Goal: Task Accomplishment & Management: Complete application form

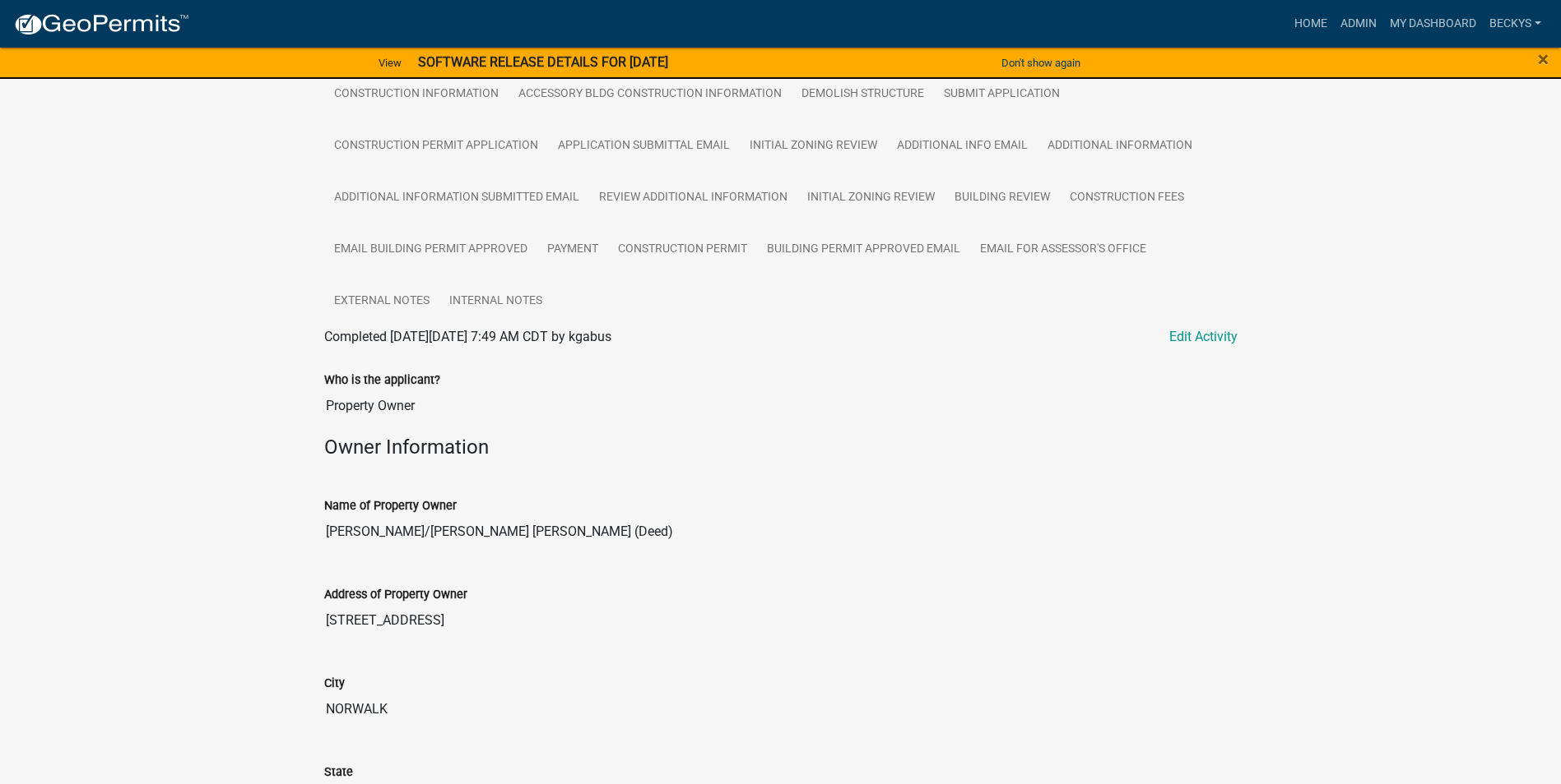
scroll to position [329, 0]
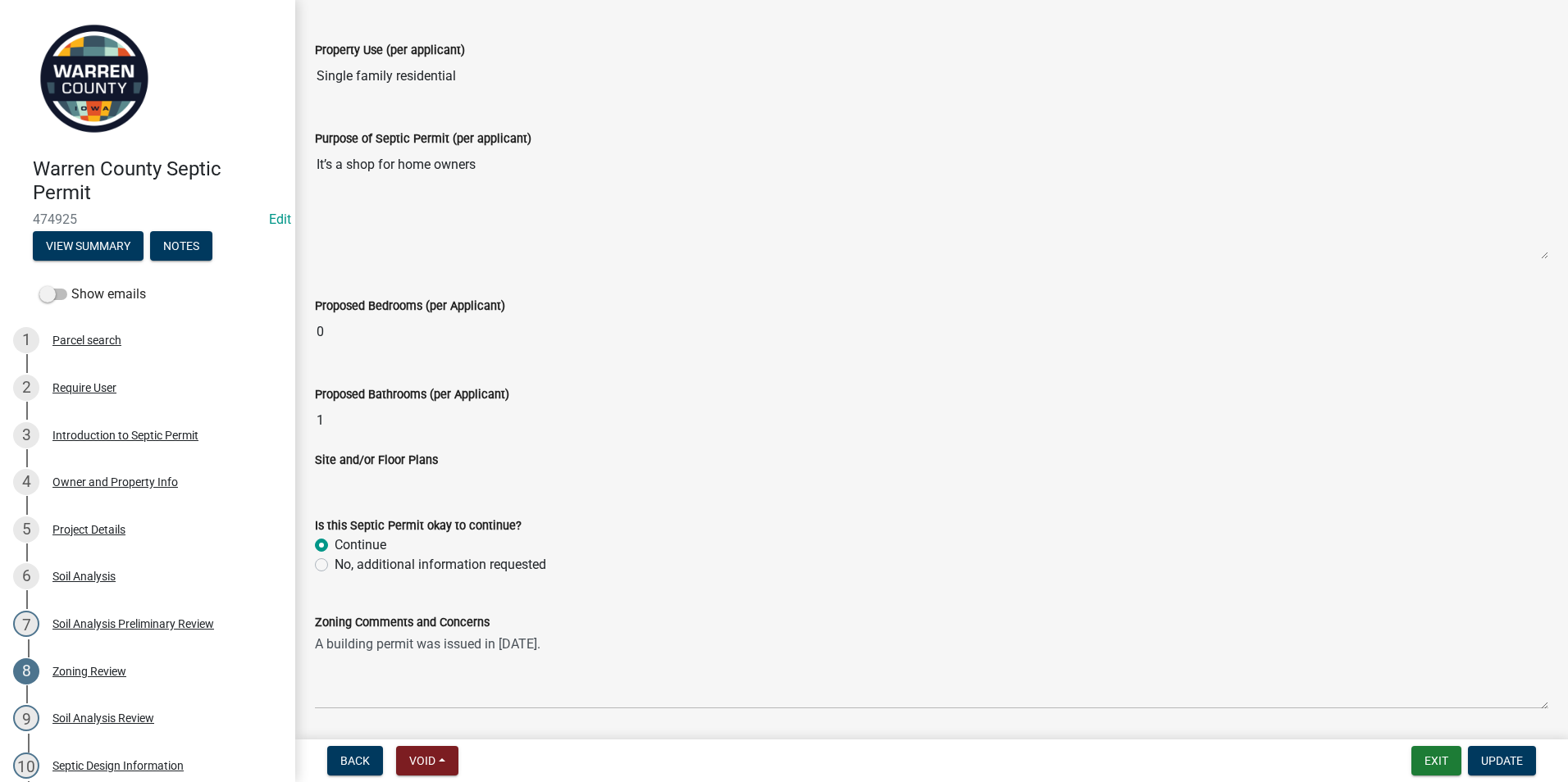
scroll to position [410, 0]
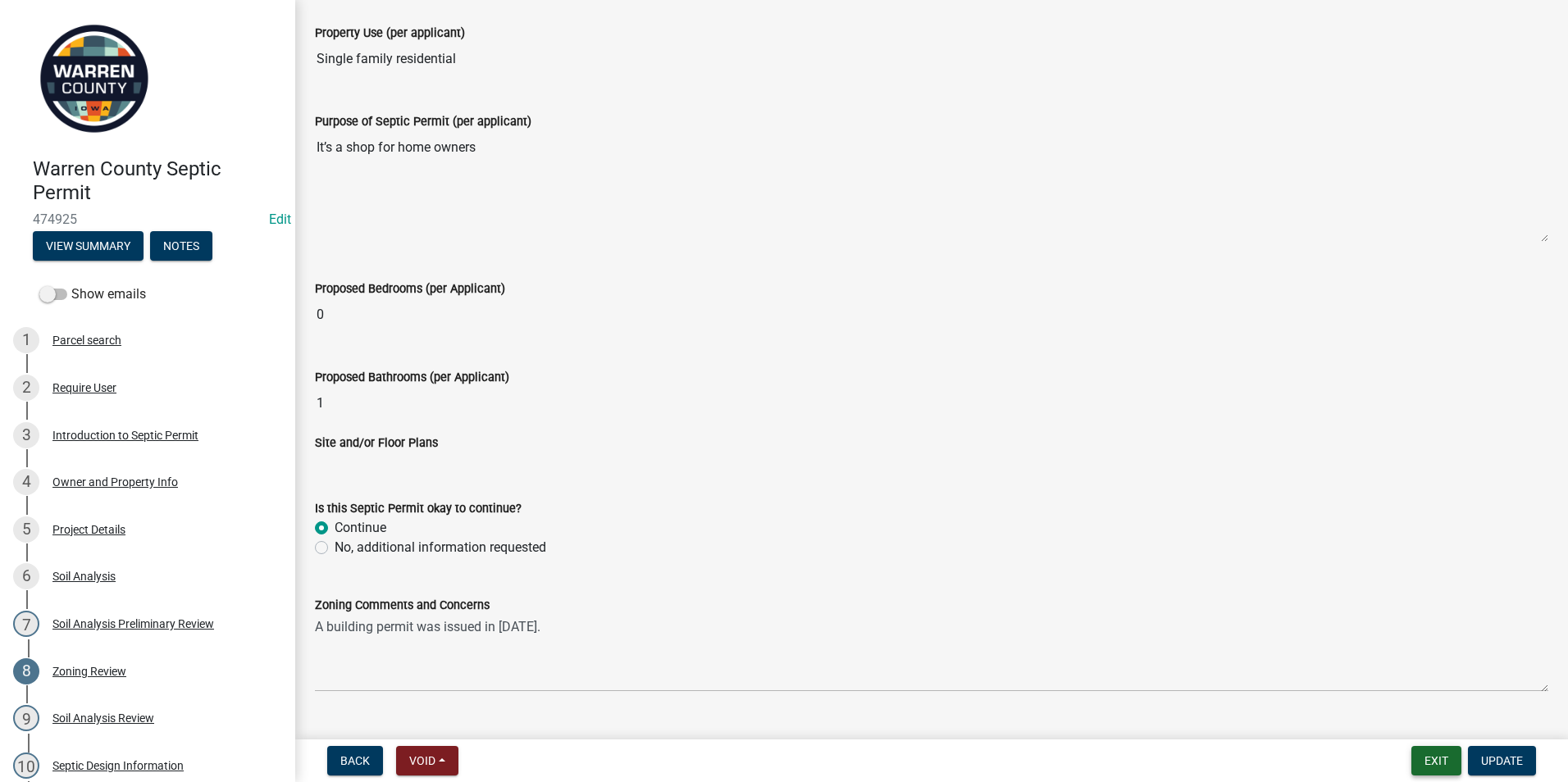
click at [1444, 761] on button "Exit" at bounding box center [1436, 761] width 50 height 29
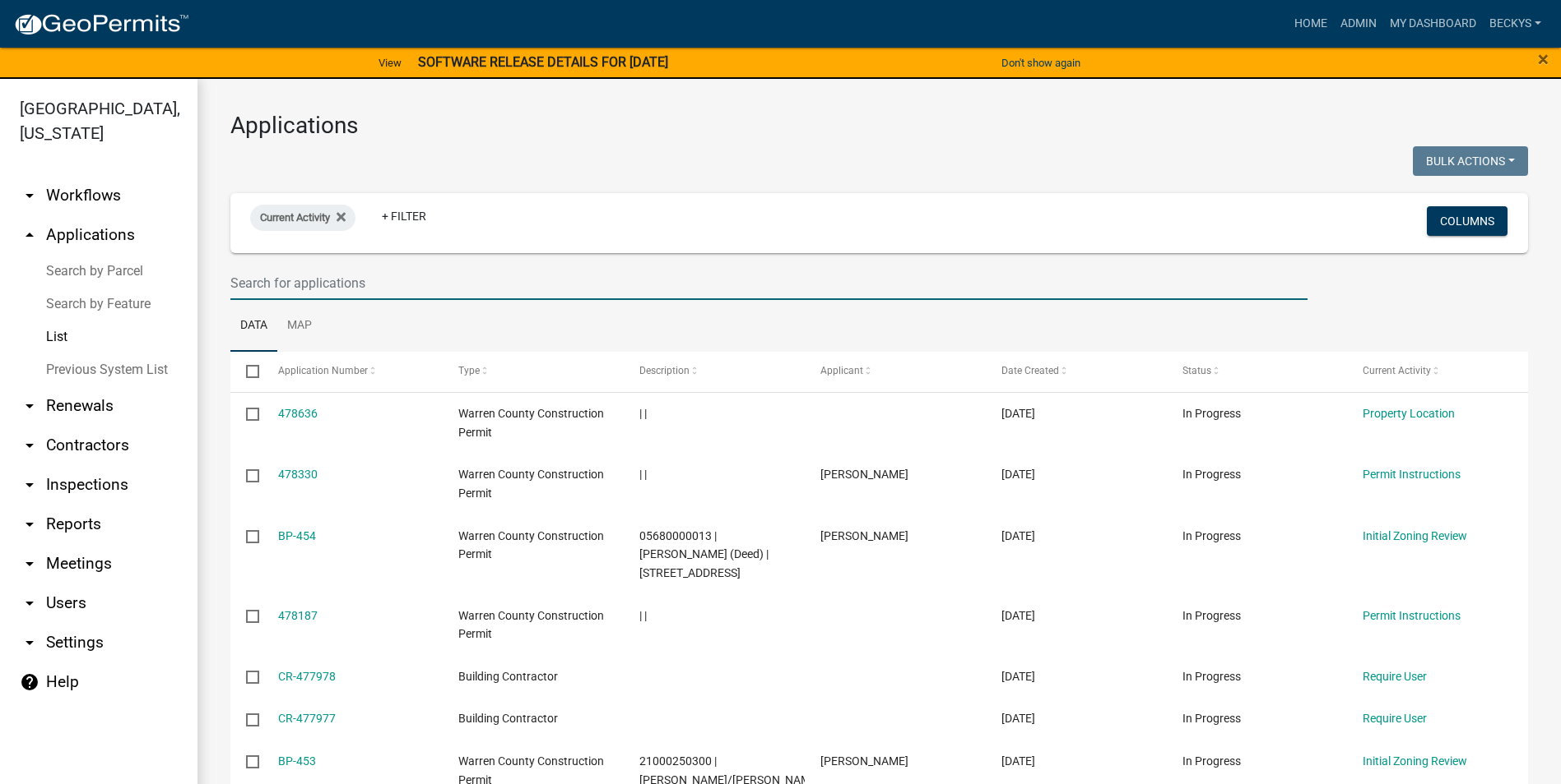
click at [260, 283] on input "text" at bounding box center [769, 283] width 1077 height 33
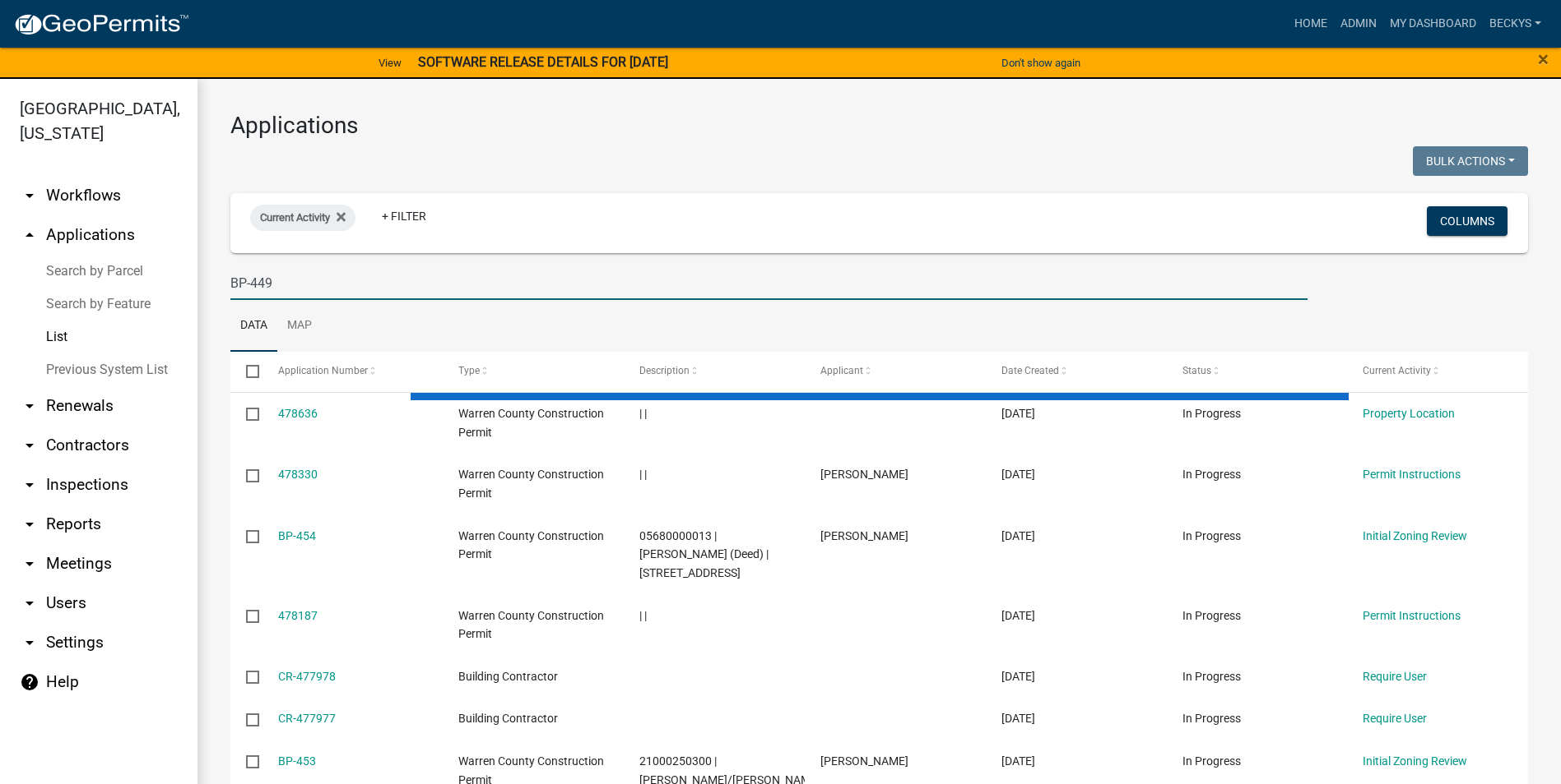
type input "BP-449"
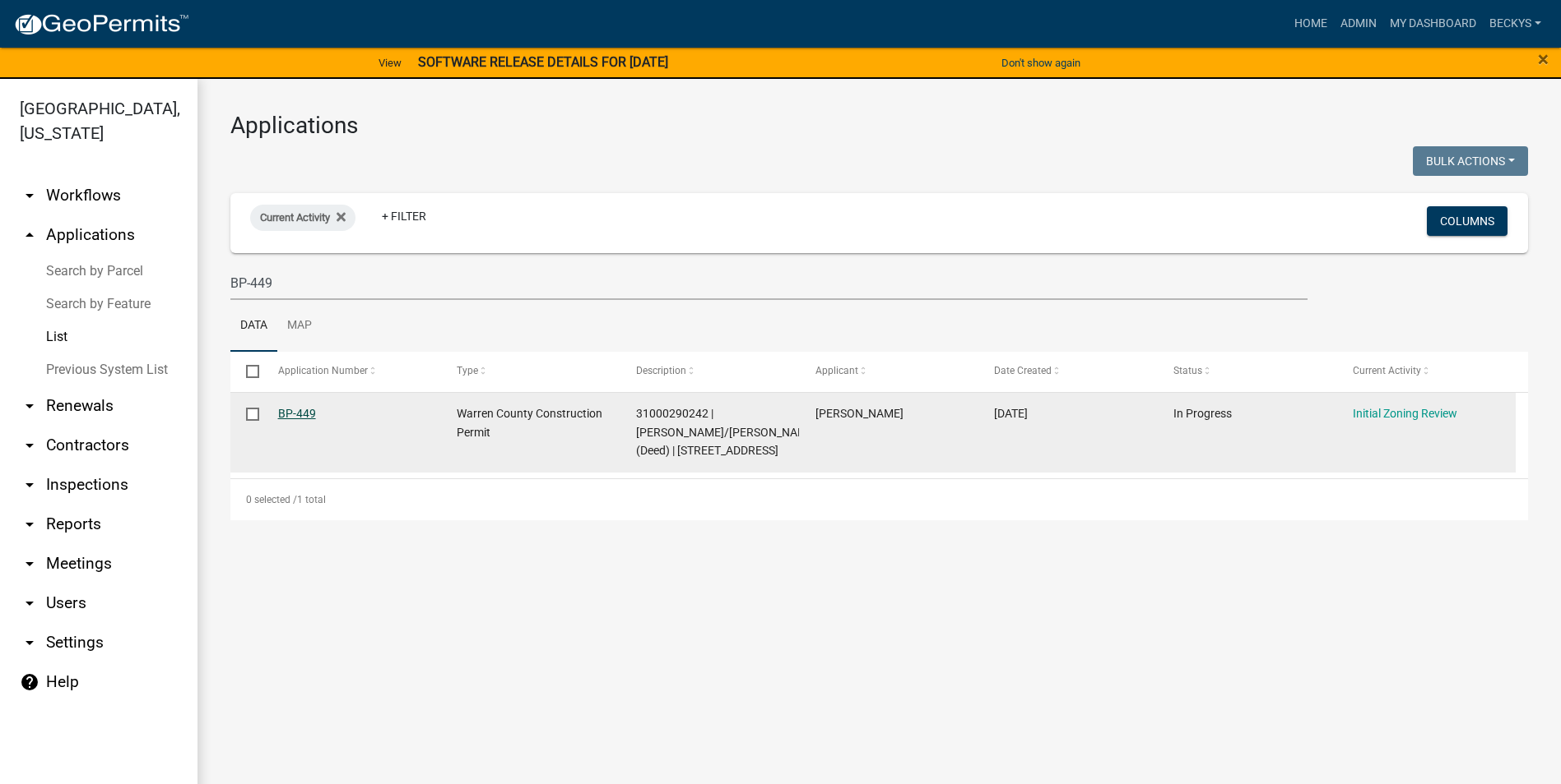
click at [301, 414] on link "BP-449" at bounding box center [297, 413] width 38 height 13
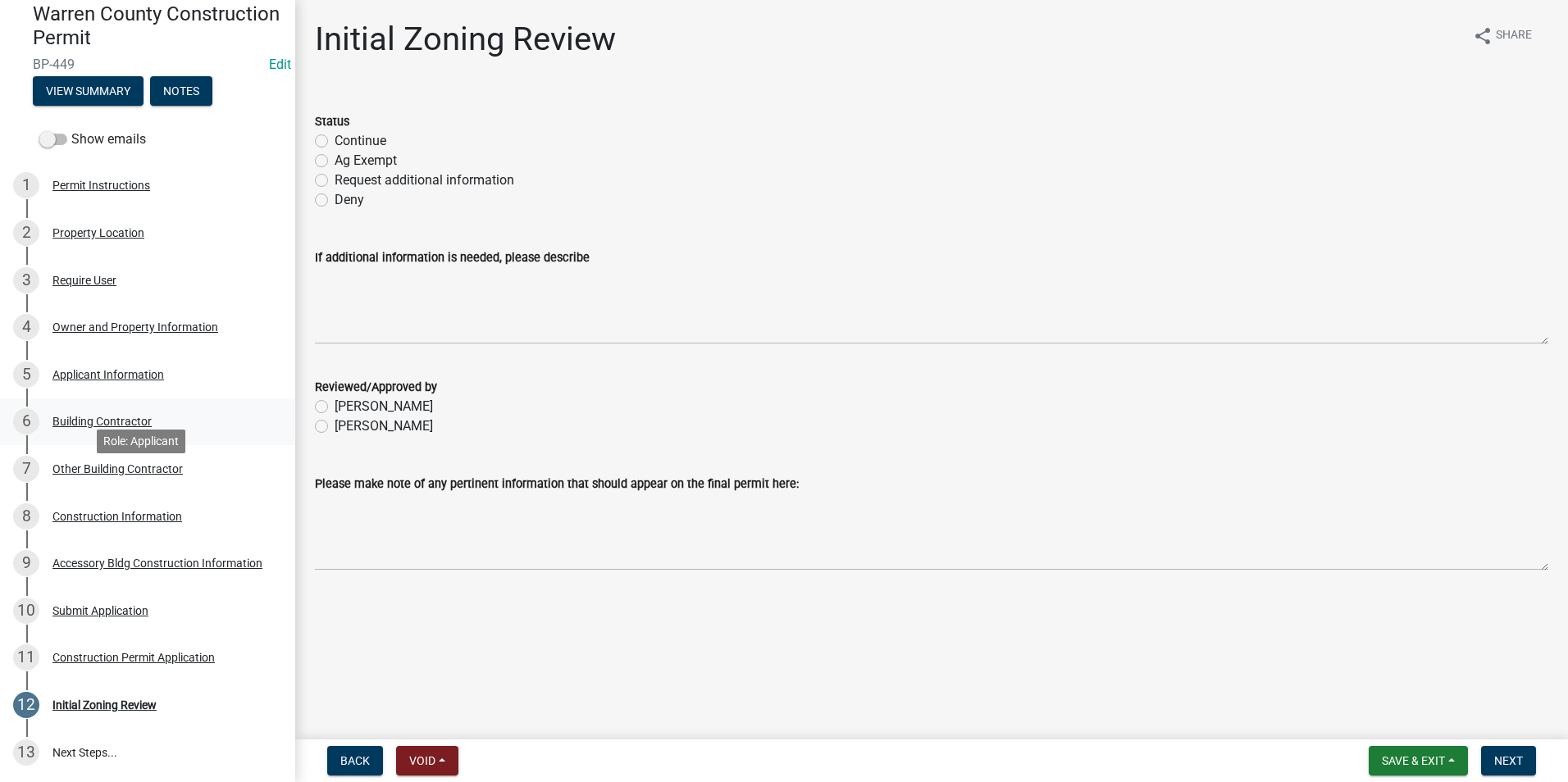
scroll to position [164, 0]
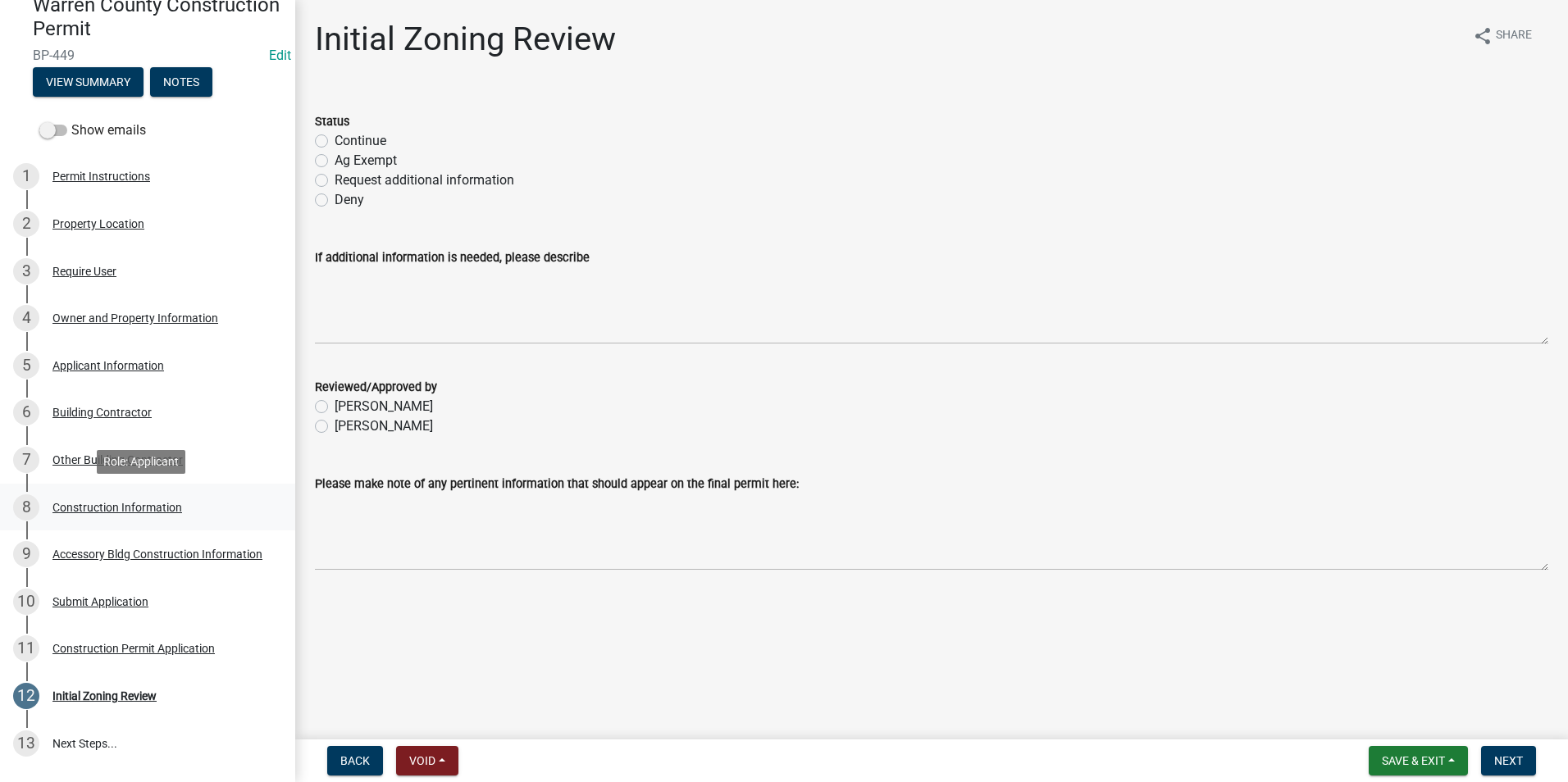
click at [103, 512] on div "Construction Information" at bounding box center [117, 508] width 130 height 12
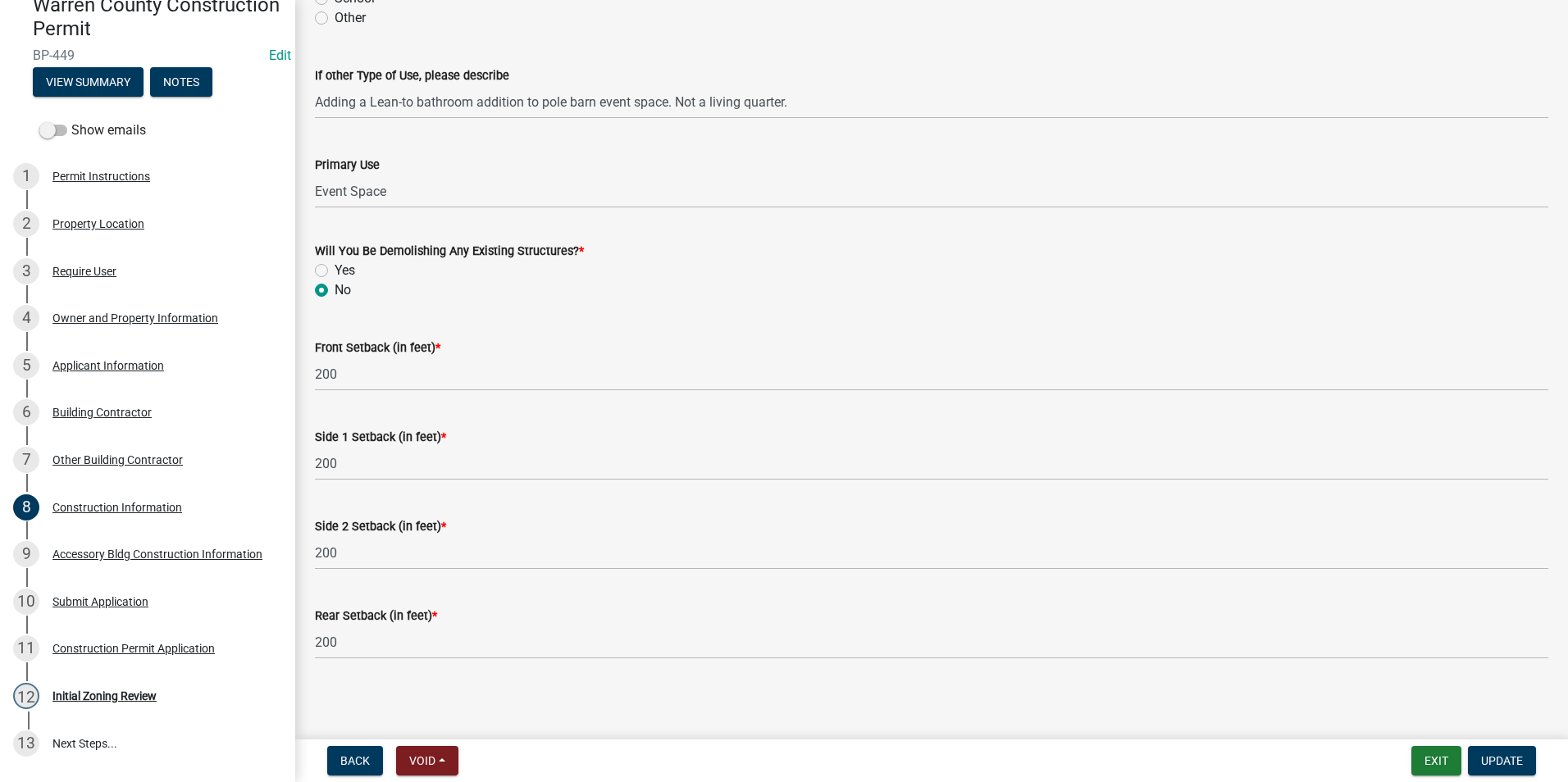
scroll to position [495, 0]
click at [120, 549] on div "Accessory Bldg Construction Information" at bounding box center [157, 555] width 210 height 12
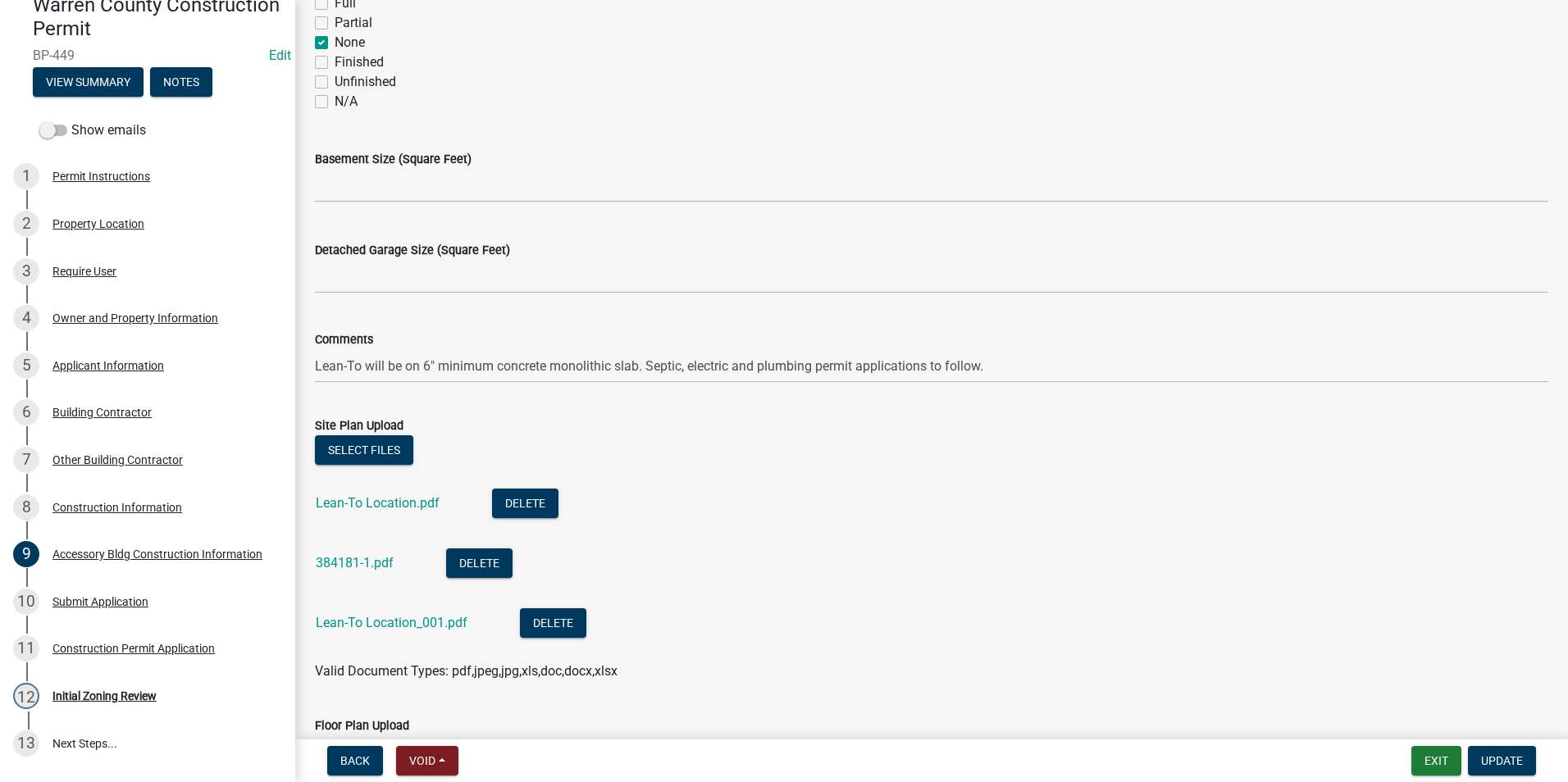
scroll to position [656, 0]
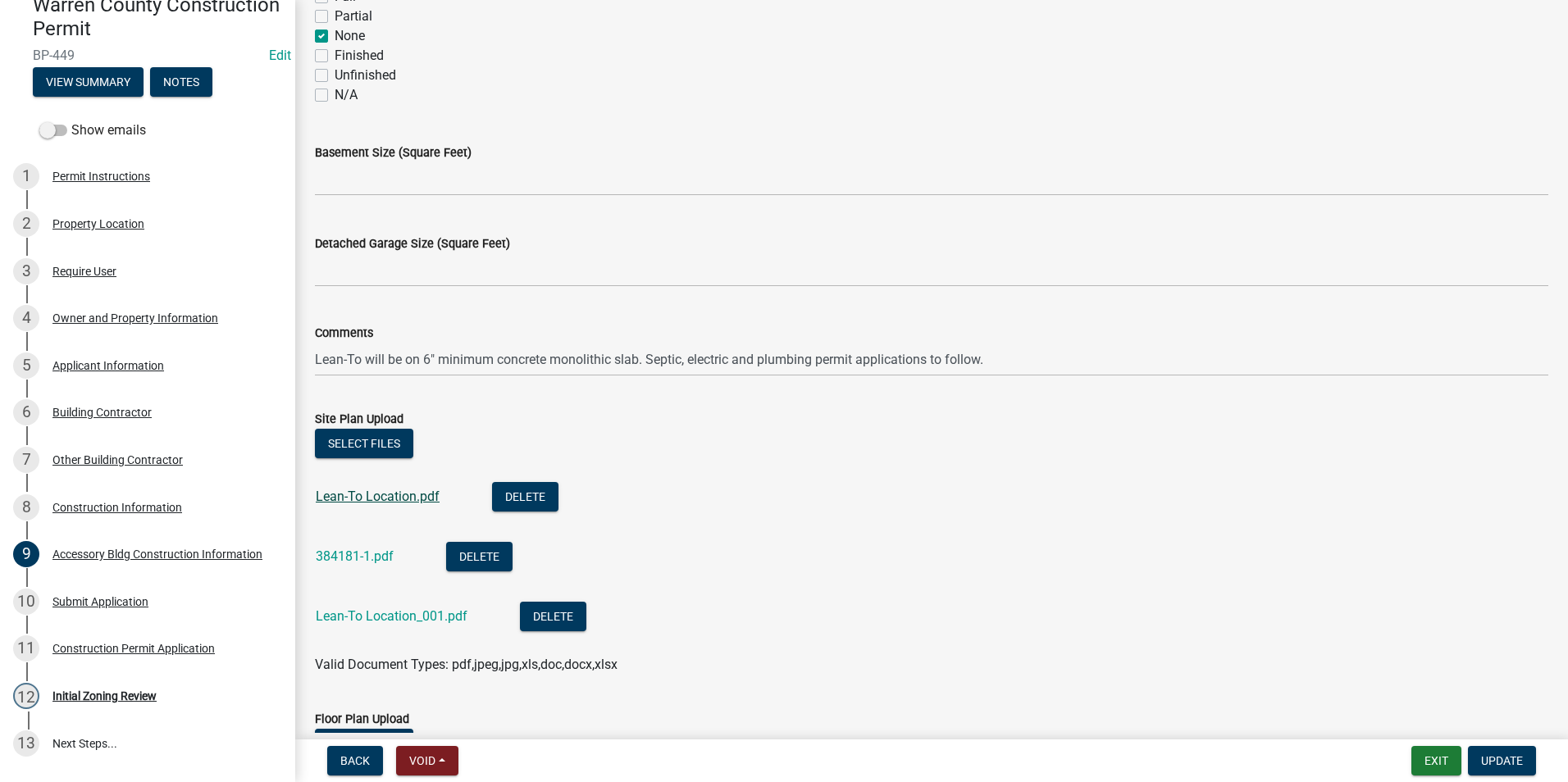
click at [368, 494] on link "Lean-To Location.pdf" at bounding box center [377, 497] width 124 height 16
click at [360, 554] on link "384181-1.pdf" at bounding box center [354, 556] width 78 height 16
click at [390, 614] on link "Lean-To Location_001.pdf" at bounding box center [391, 616] width 151 height 16
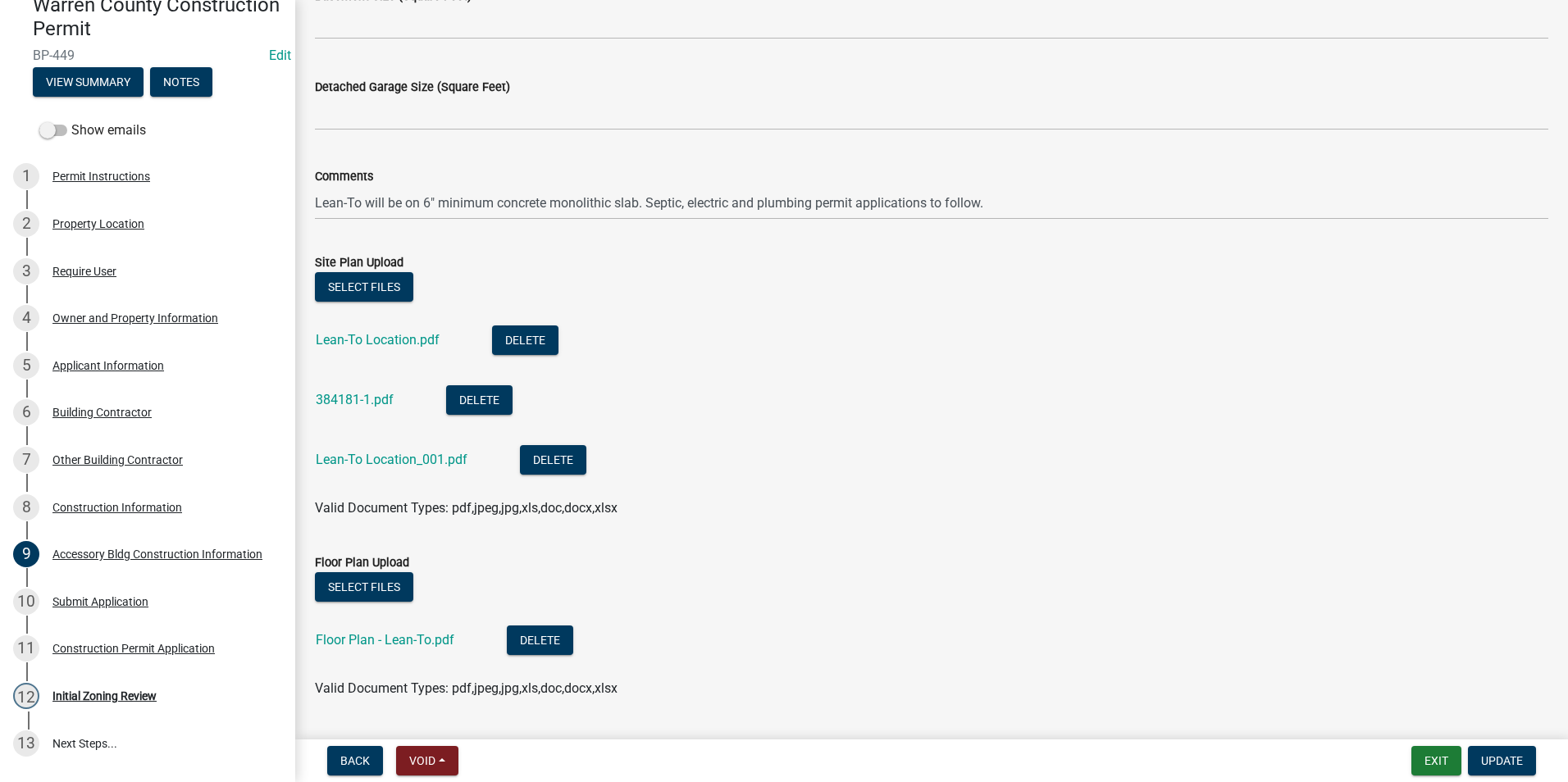
scroll to position [820, 0]
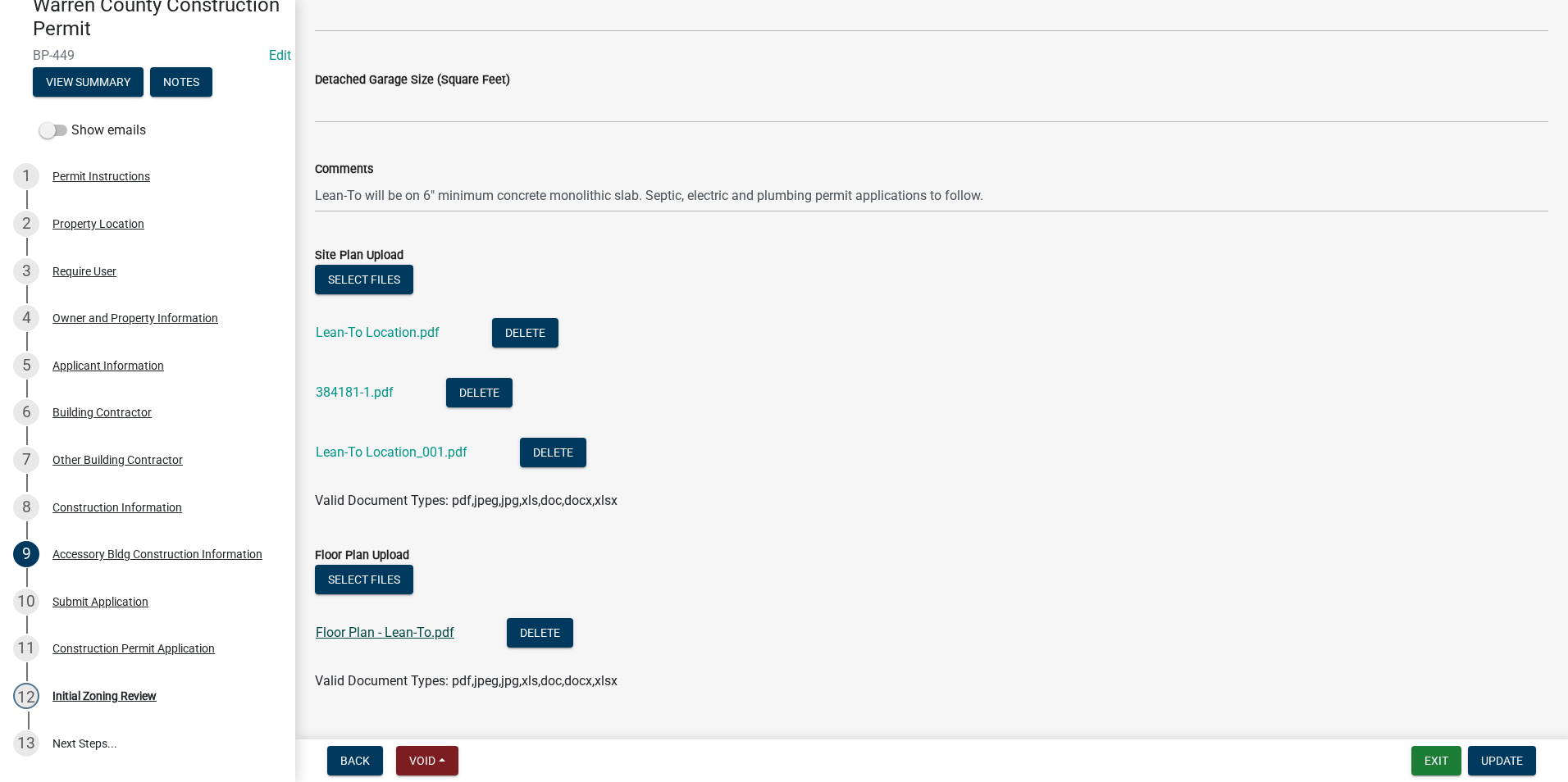
click at [413, 628] on link "Floor Plan - Lean-To.pdf" at bounding box center [385, 633] width 139 height 16
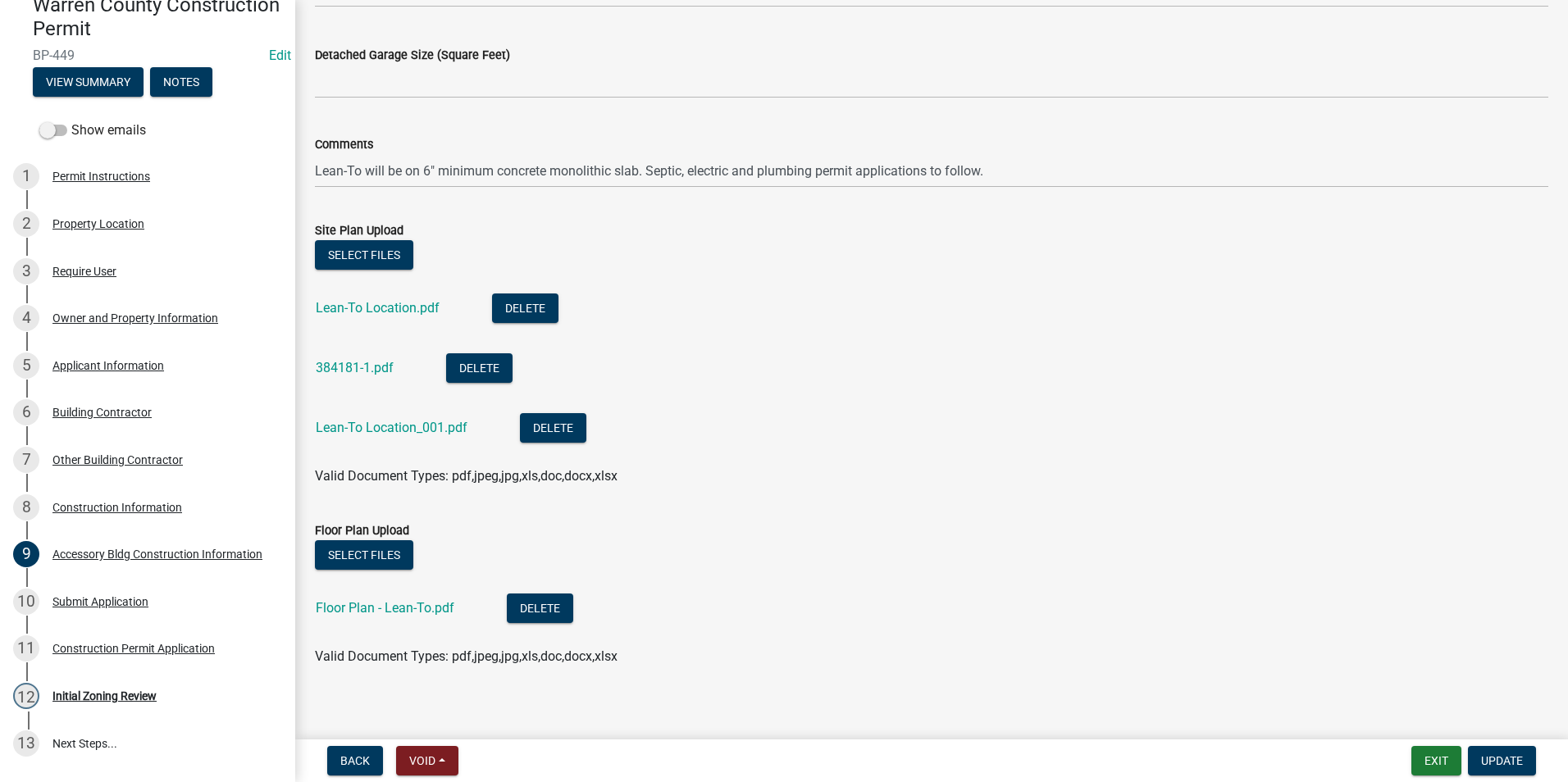
scroll to position [857, 0]
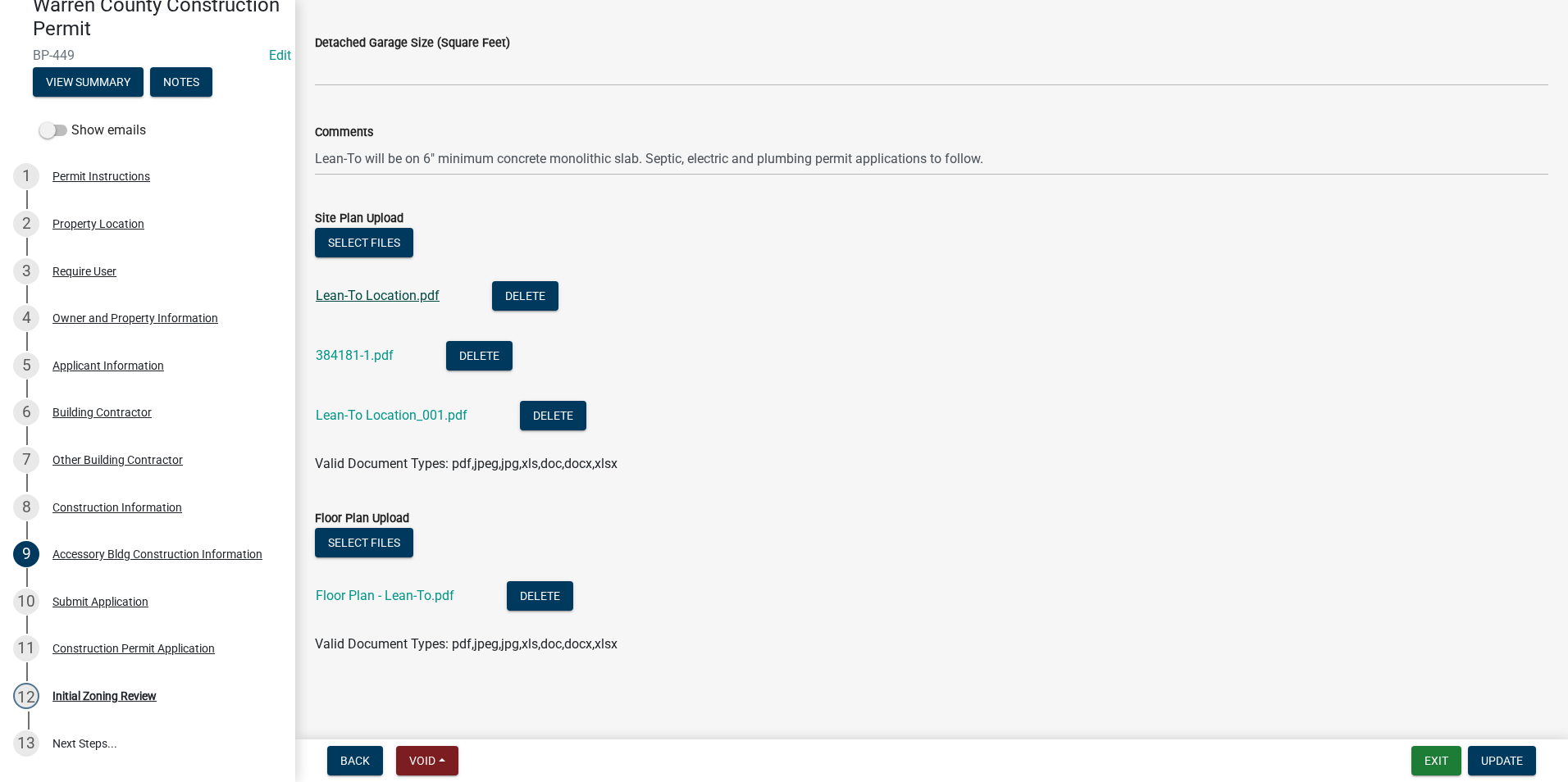
click at [389, 297] on link "Lean-To Location.pdf" at bounding box center [377, 296] width 124 height 16
click at [557, 413] on button "Delete" at bounding box center [554, 416] width 66 height 29
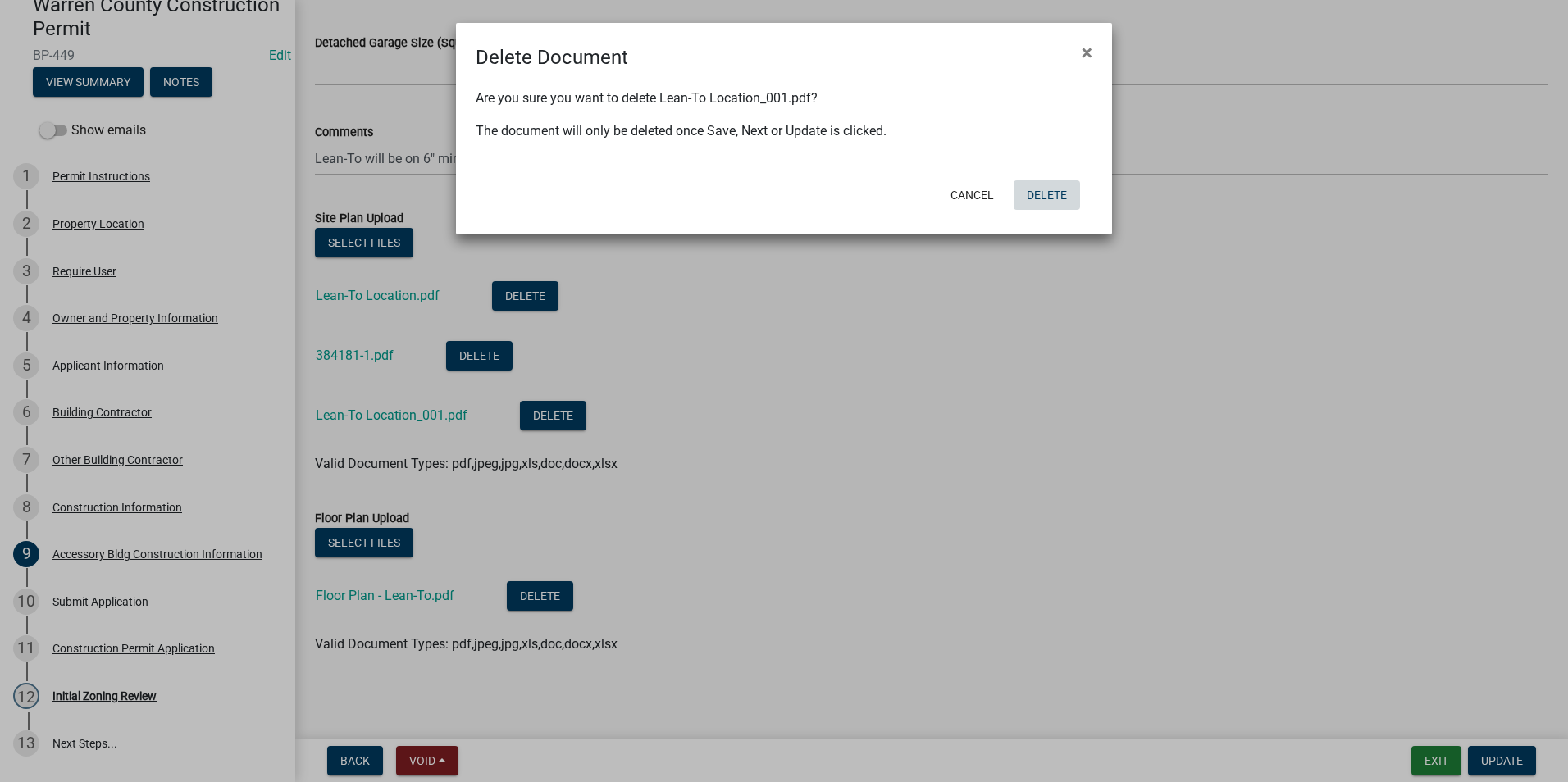
click at [1035, 192] on button "Delete" at bounding box center [1047, 195] width 66 height 29
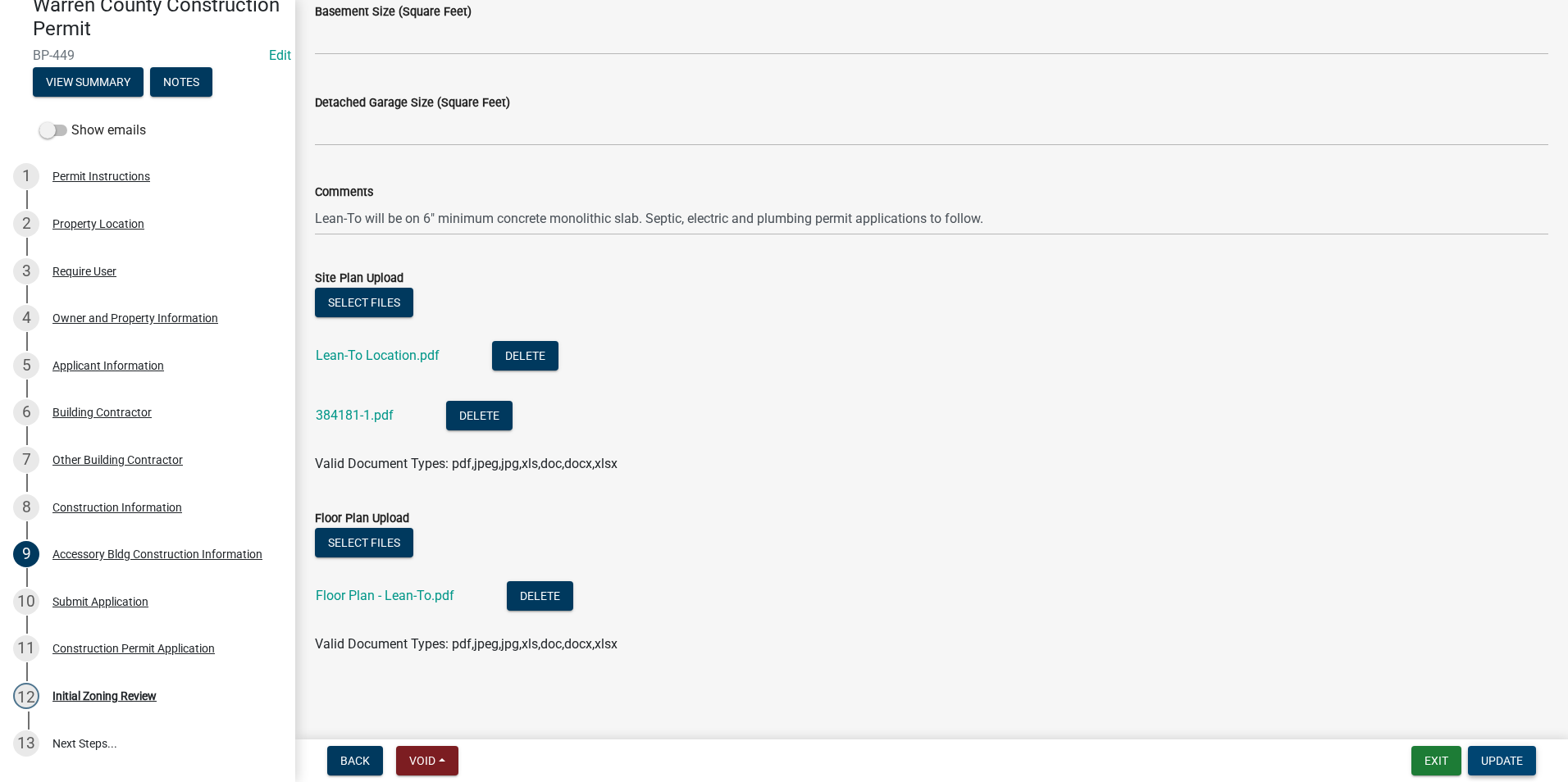
click at [1490, 753] on button "Update" at bounding box center [1503, 761] width 68 height 29
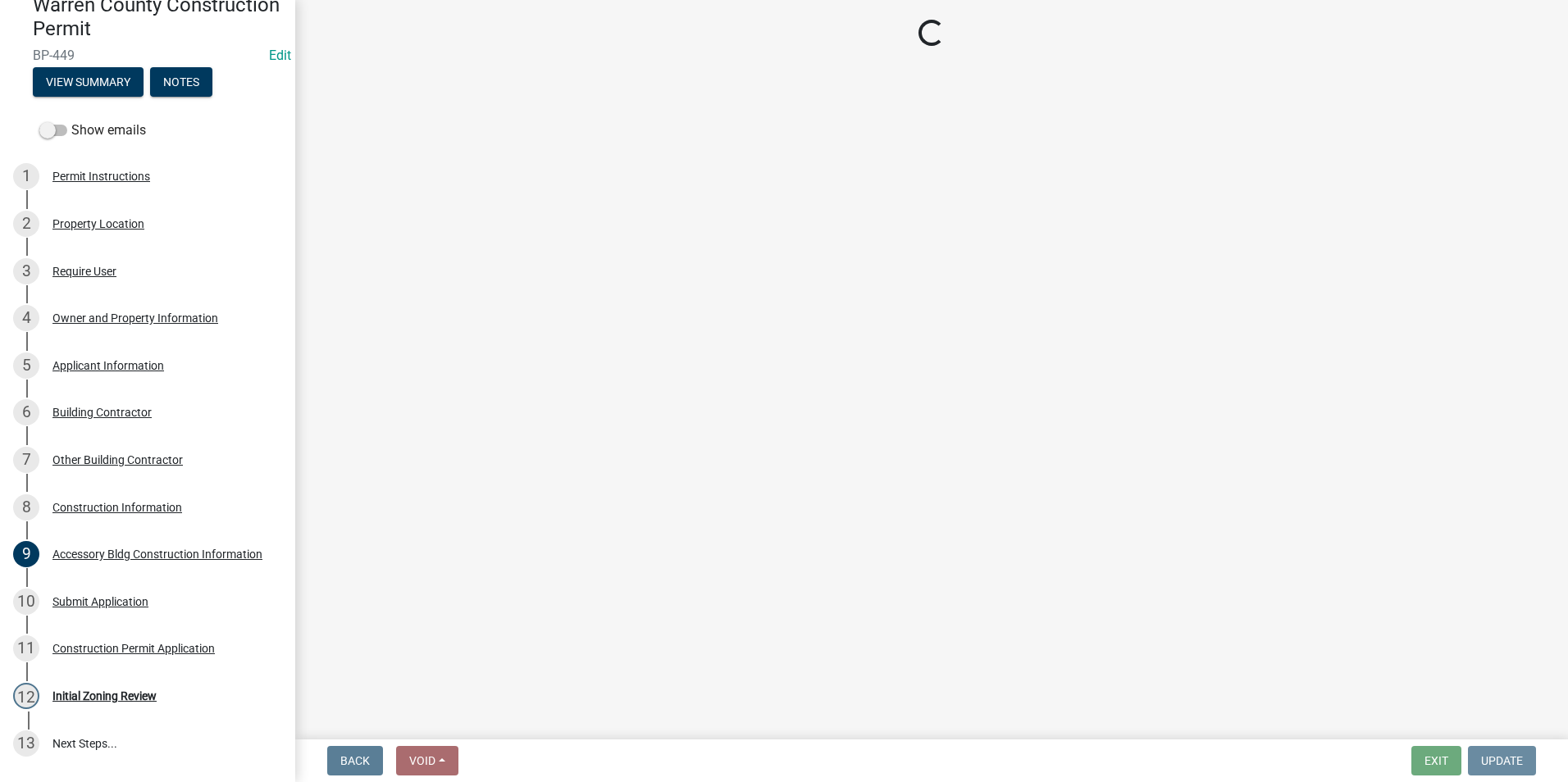
scroll to position [0, 0]
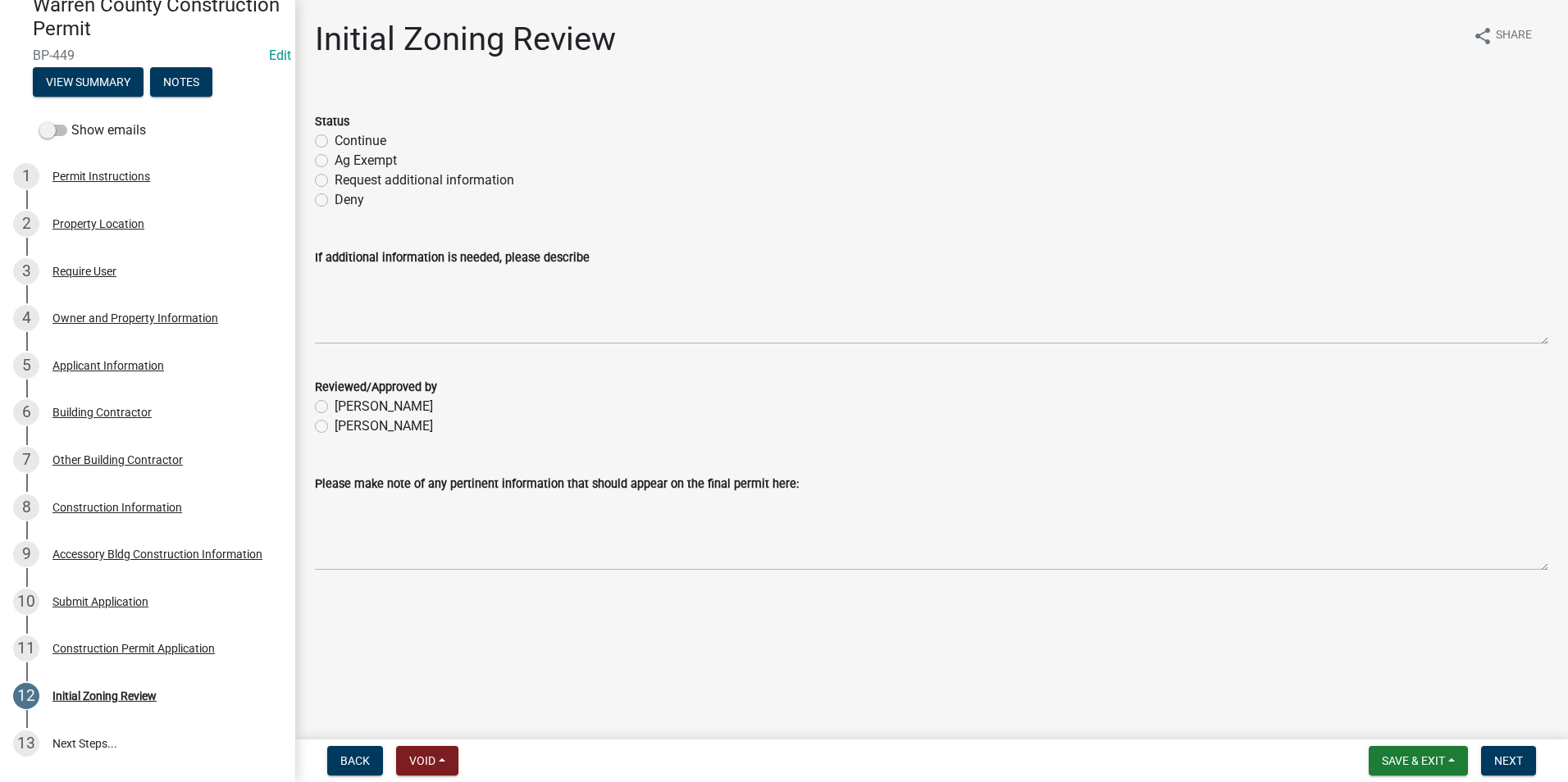
click at [335, 142] on label "Continue" at bounding box center [360, 141] width 52 height 20
click at [335, 142] on input "Continue" at bounding box center [340, 136] width 11 height 11
radio input "true"
click at [335, 429] on label "Becky Schultz" at bounding box center [384, 427] width 99 height 20
click at [335, 428] on input "Becky Schultz" at bounding box center [340, 422] width 11 height 11
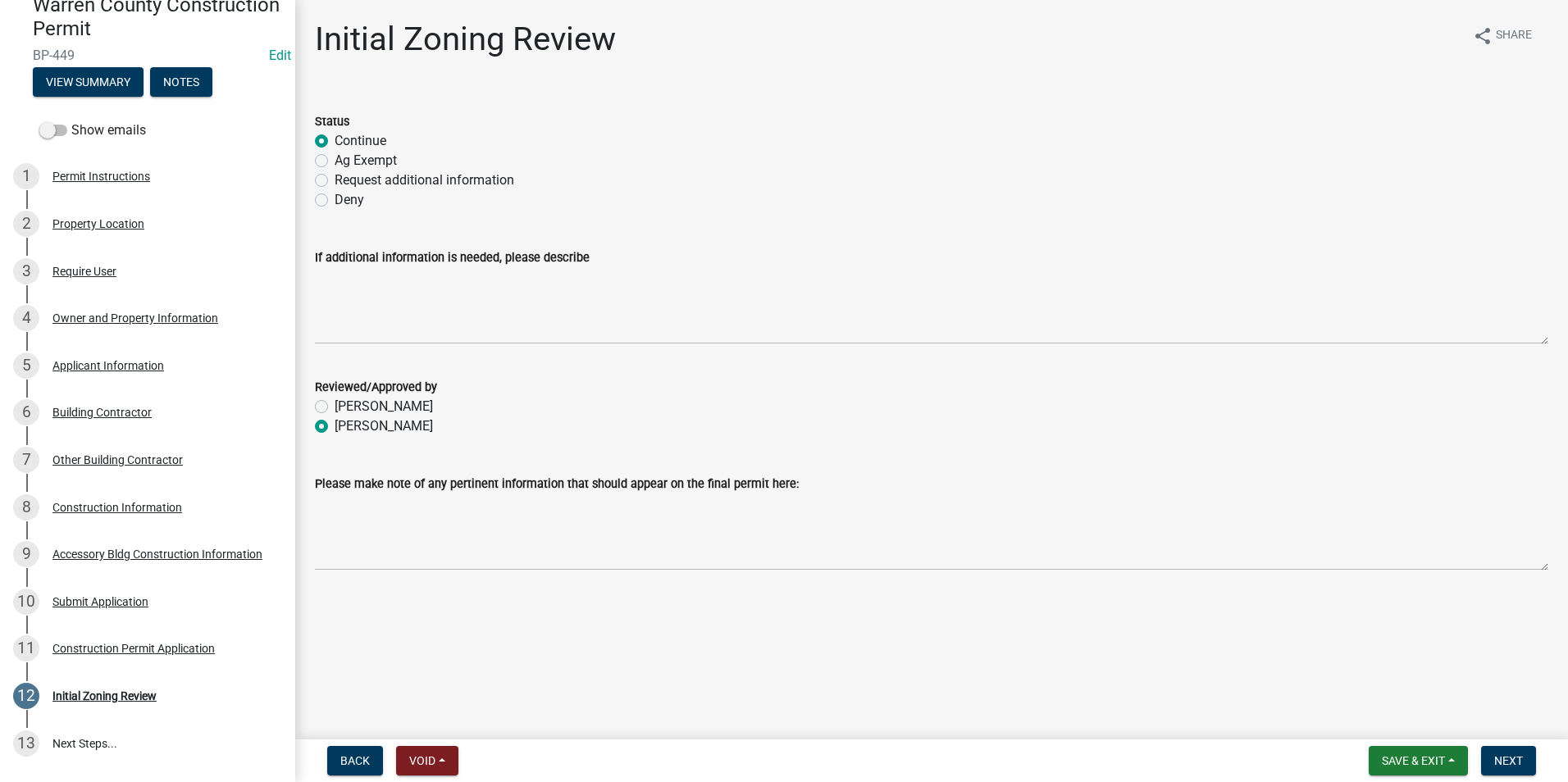
radio input "true"
click at [335, 161] on label "Ag Exempt" at bounding box center [366, 161] width 62 height 20
click at [335, 161] on input "Ag Exempt" at bounding box center [340, 156] width 11 height 11
radio input "true"
click at [1518, 756] on span "Next" at bounding box center [1508, 761] width 28 height 13
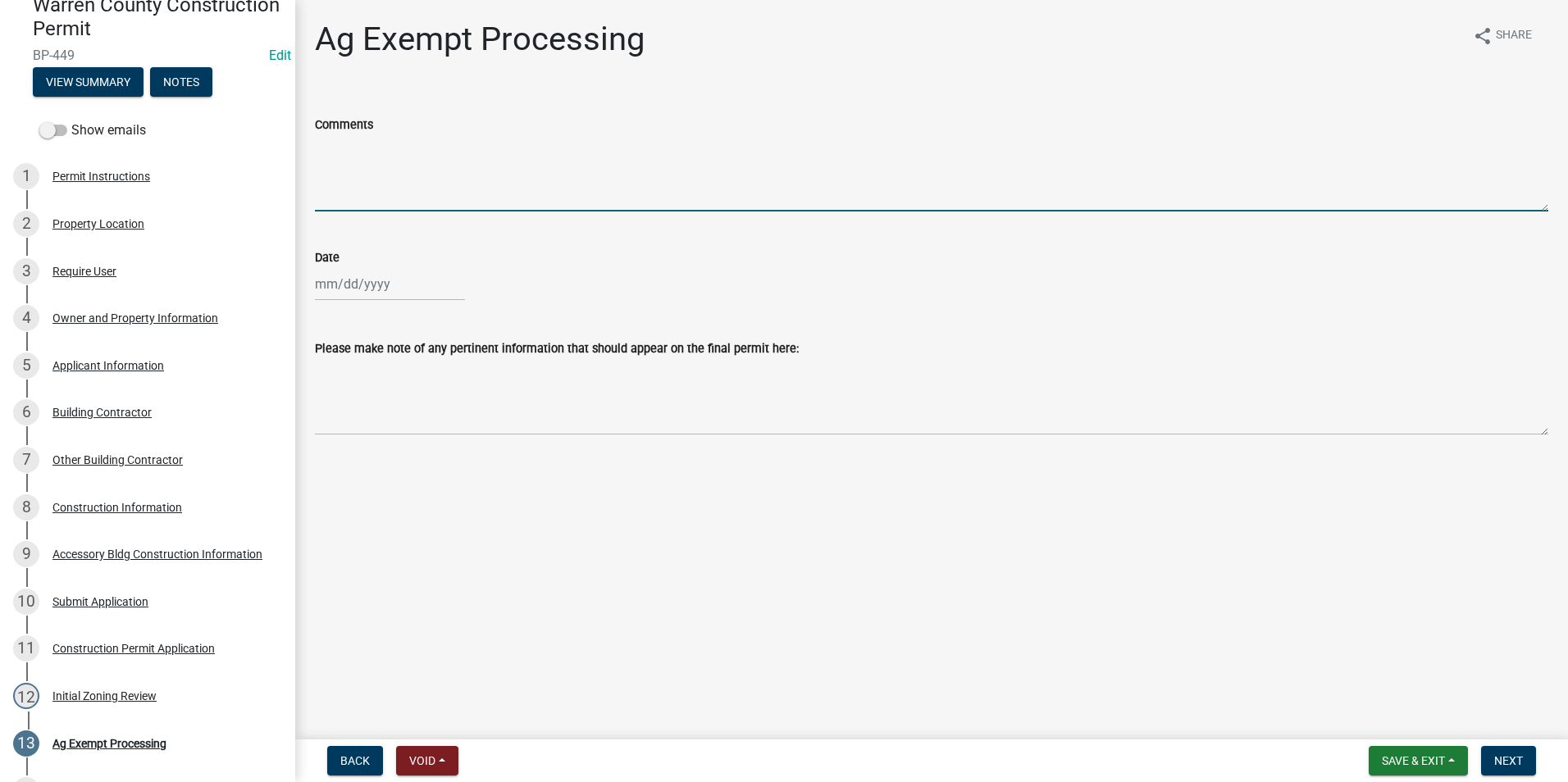
click at [324, 172] on textarea "Comments" at bounding box center [932, 173] width 1234 height 77
type textarea "AE-17-2025"
click at [349, 294] on div at bounding box center [391, 284] width 150 height 33
select select "9"
select select "2025"
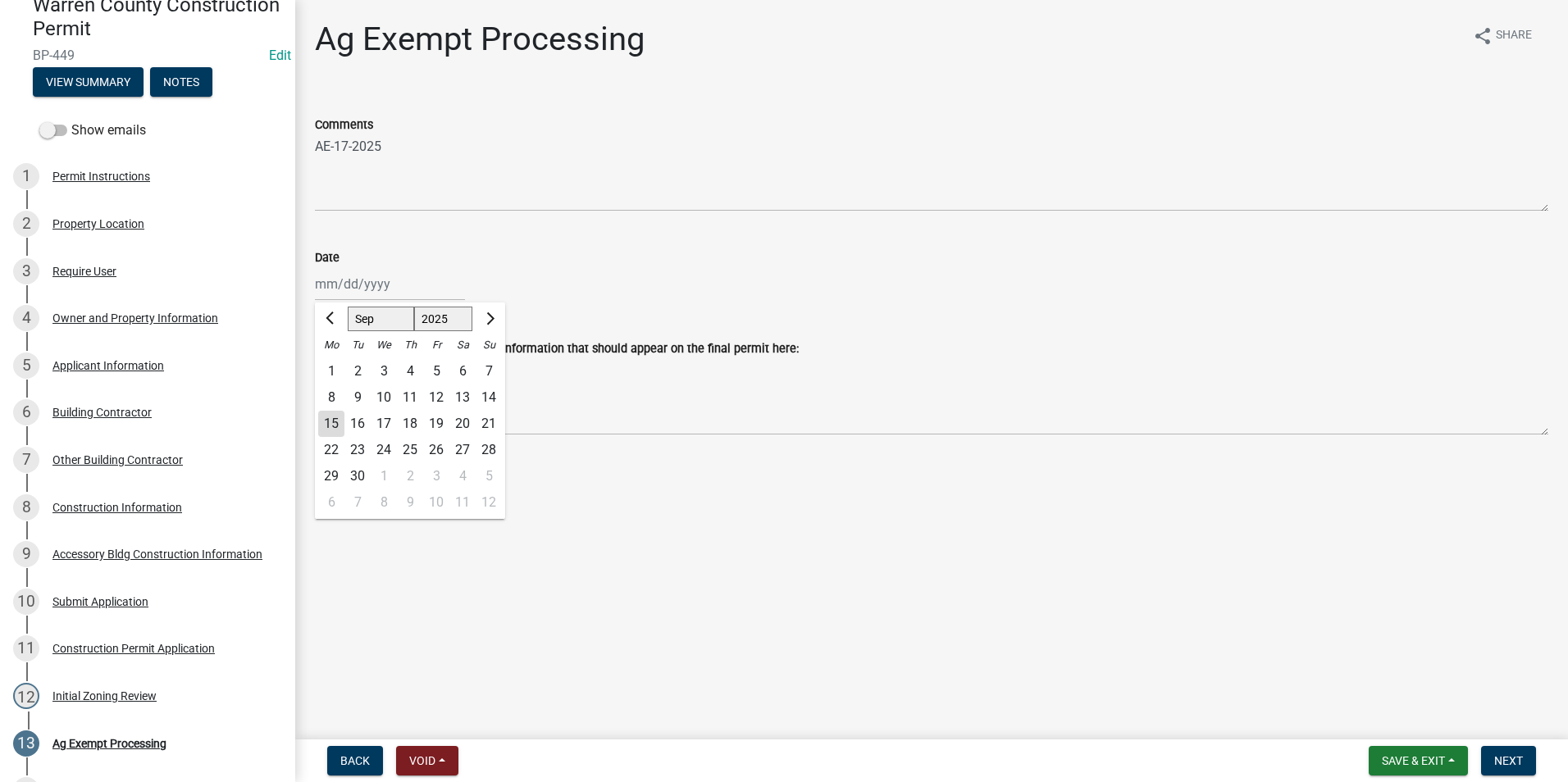
click at [336, 425] on div "15" at bounding box center [331, 424] width 26 height 26
type input "09/15/2025"
click at [1494, 753] on button "Next" at bounding box center [1508, 761] width 55 height 29
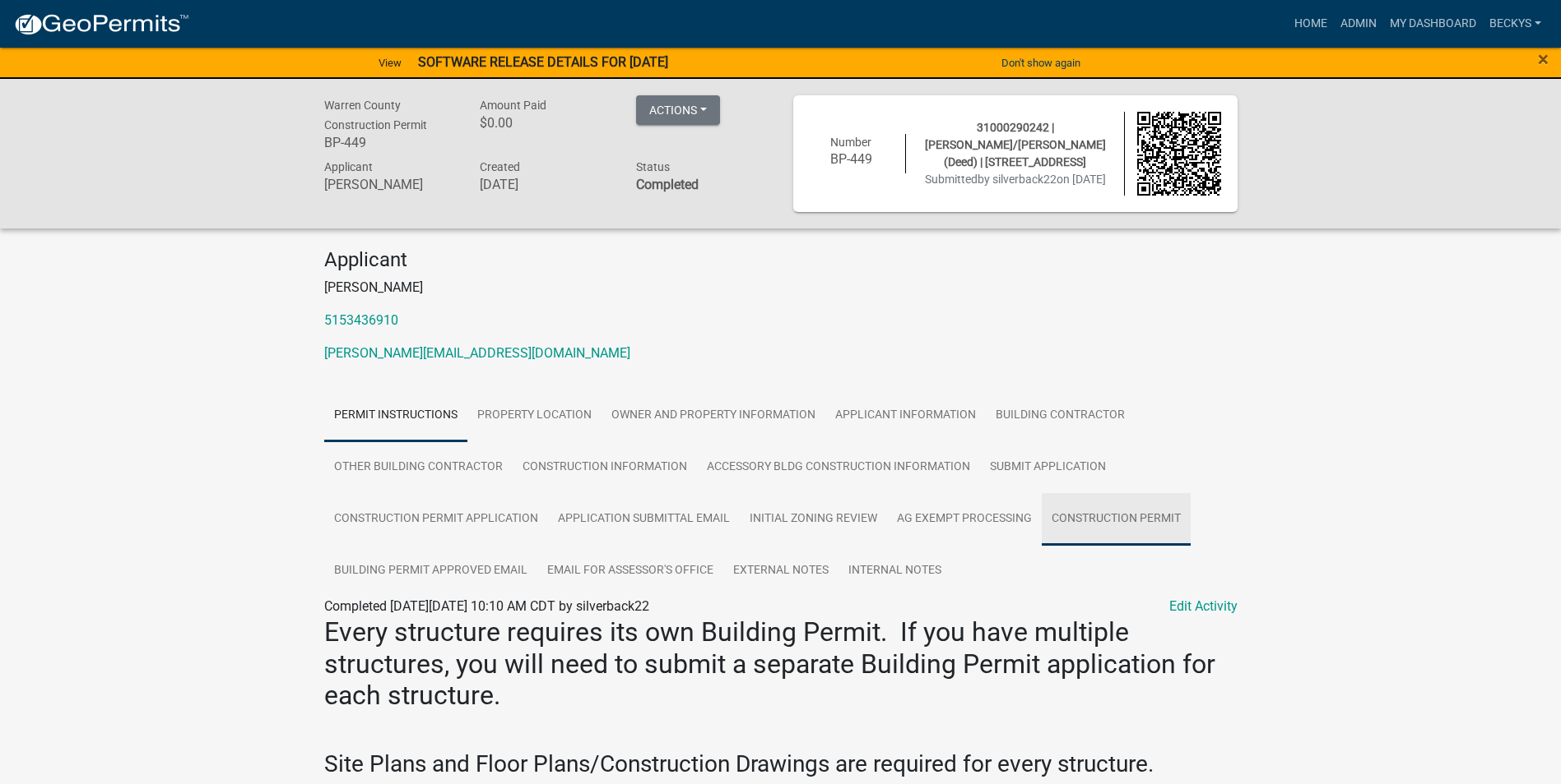
click at [1114, 515] on link "Construction Permit" at bounding box center [1116, 520] width 149 height 53
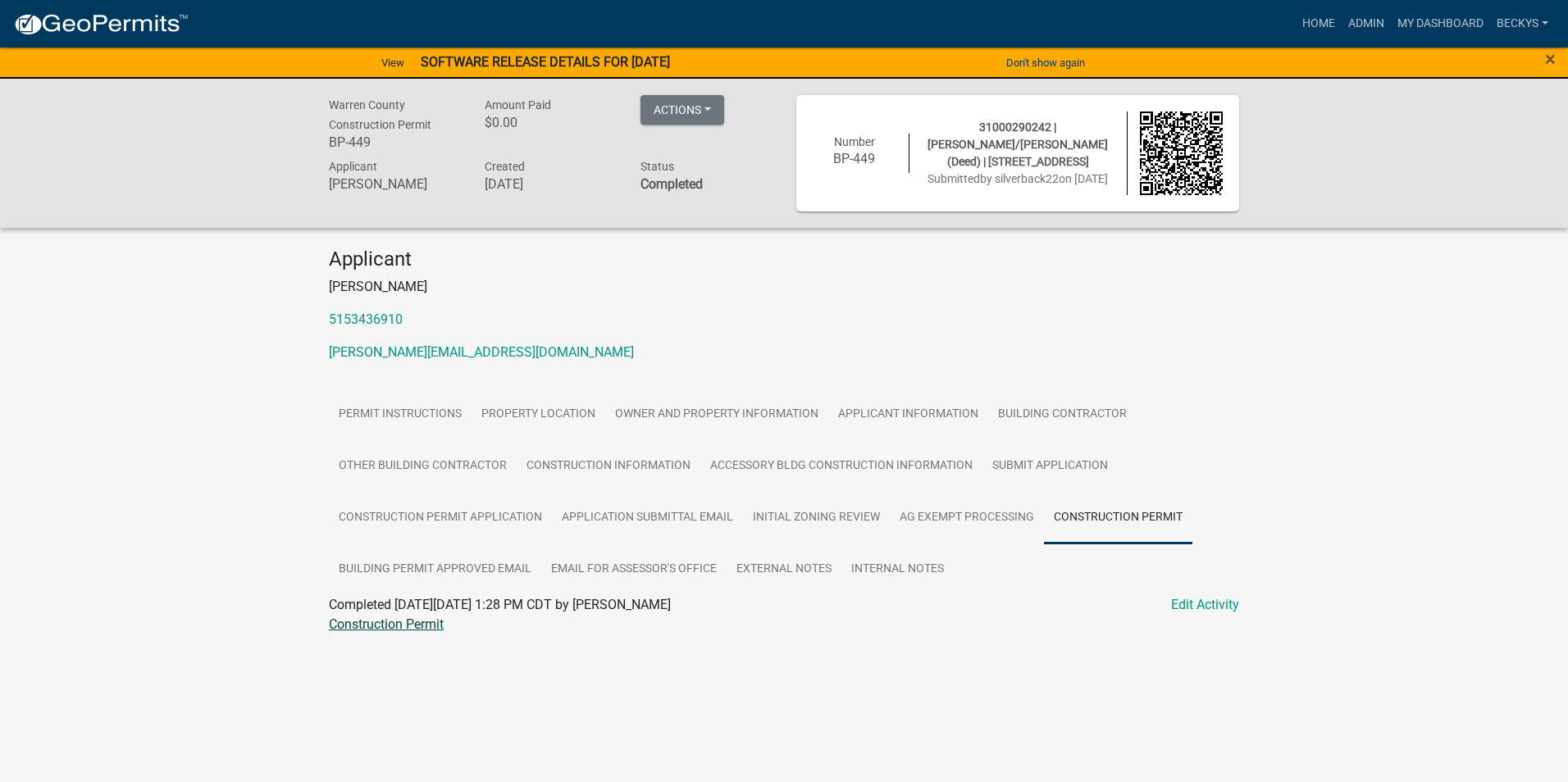
click at [413, 625] on link "Construction Permit" at bounding box center [387, 625] width 115 height 16
